Goal: Task Accomplishment & Management: Use online tool/utility

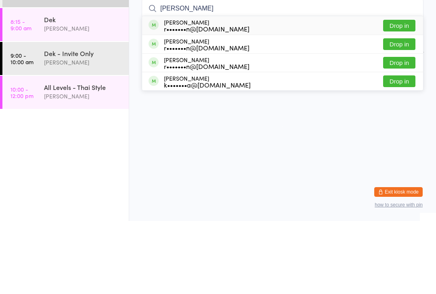
type input "Taylor"
click at [395, 93] on button "Drop in" at bounding box center [399, 99] width 32 height 12
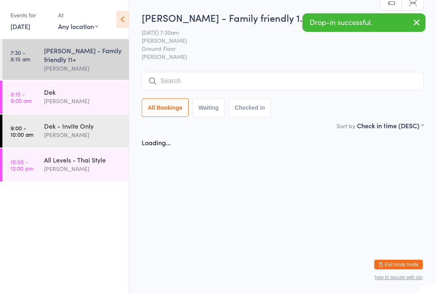
scroll to position [0, 0]
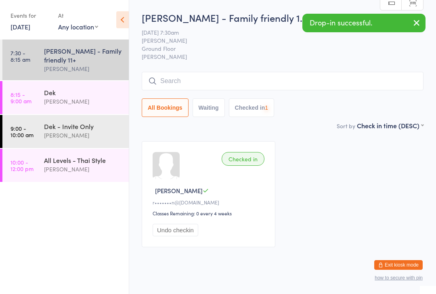
click at [299, 80] on input "search" at bounding box center [283, 81] width 282 height 19
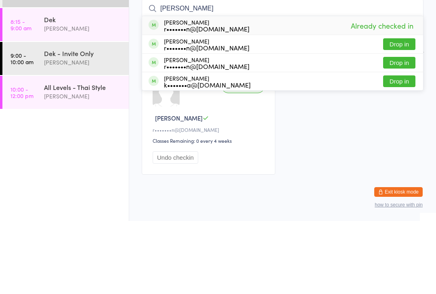
type input "Taylor"
click at [392, 130] on button "Drop in" at bounding box center [399, 136] width 32 height 12
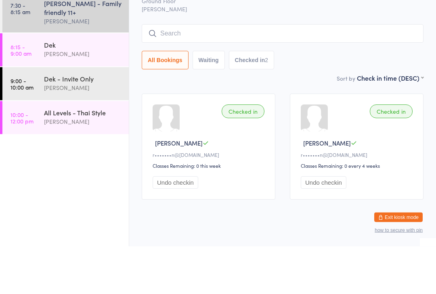
click at [94, 46] on div "[PERSON_NAME] - Family friendly 11+" at bounding box center [83, 55] width 78 height 18
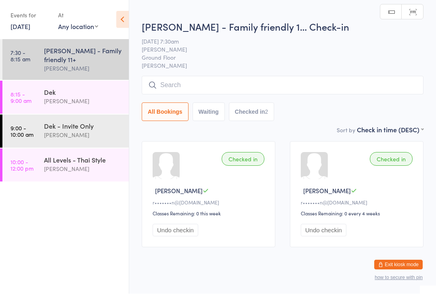
scroll to position [0, 0]
click at [258, 86] on input "search" at bounding box center [283, 85] width 282 height 19
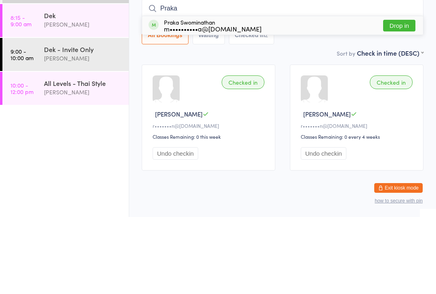
type input "Praka"
click at [252, 93] on div "Praka Swominathan m••••••••••a@gmail.com Drop in" at bounding box center [282, 102] width 281 height 19
